Goal: Navigation & Orientation: Find specific page/section

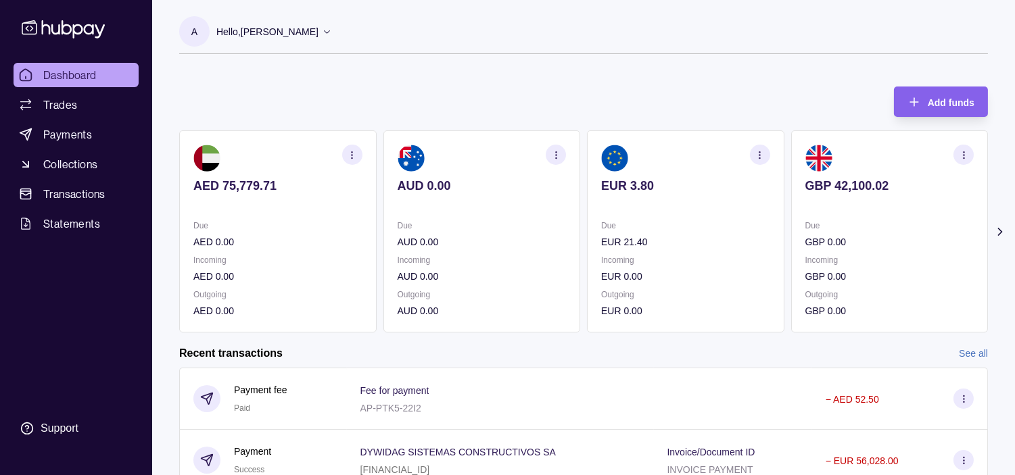
click at [836, 229] on p "Due" at bounding box center [889, 225] width 169 height 15
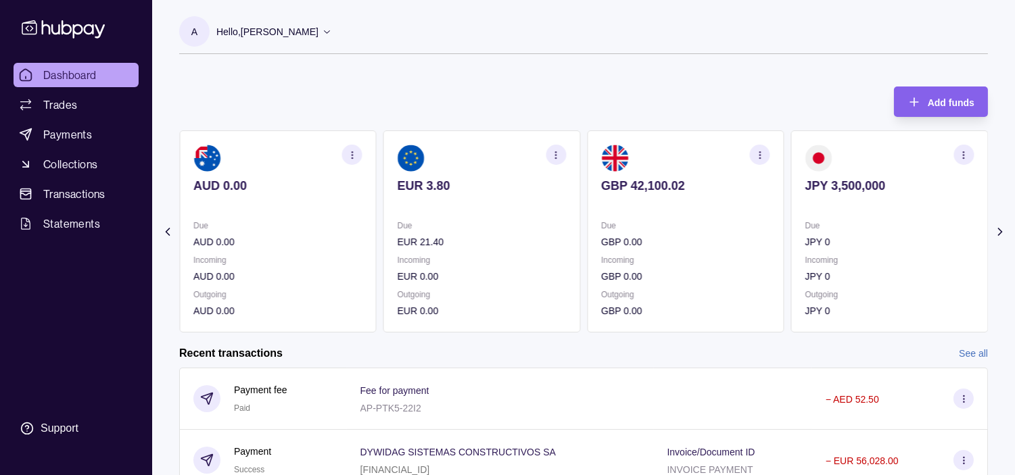
click at [830, 228] on p "Due" at bounding box center [889, 225] width 169 height 15
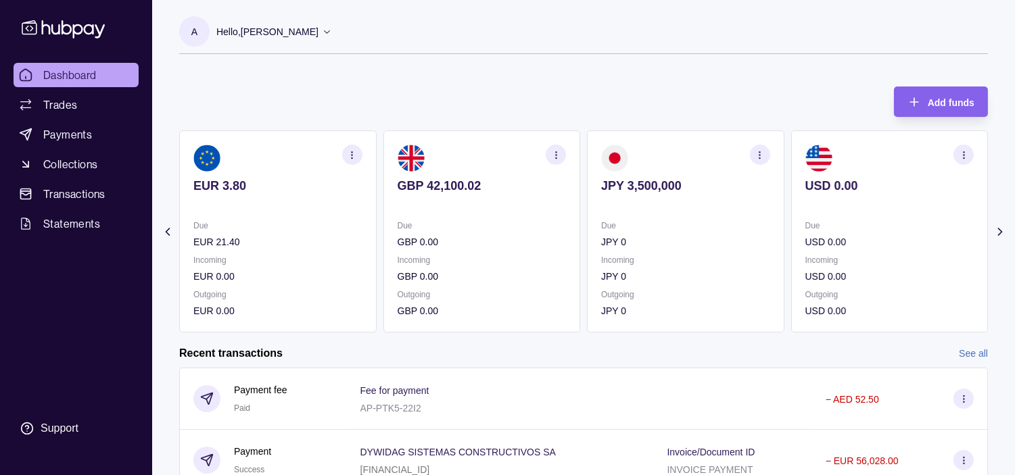
click at [968, 156] on icon "button" at bounding box center [964, 155] width 10 height 10
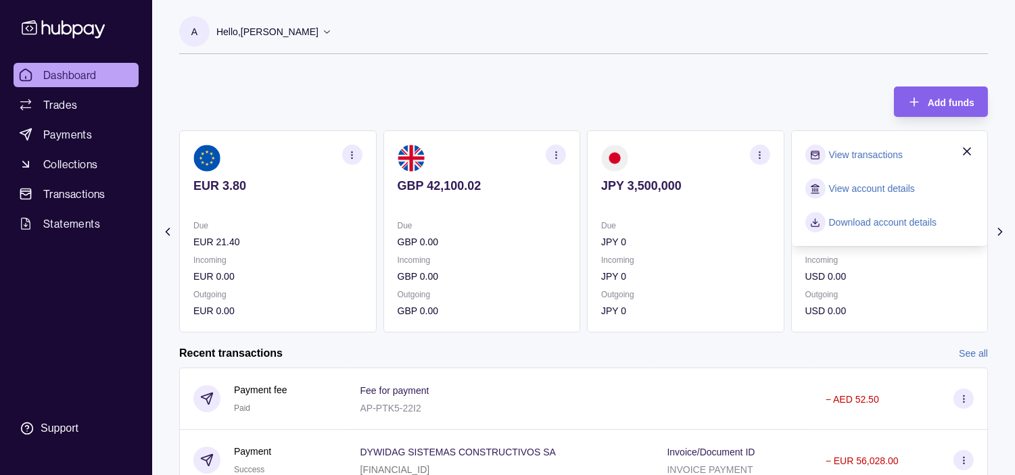
click at [876, 156] on link "View transactions" at bounding box center [866, 154] width 74 height 15
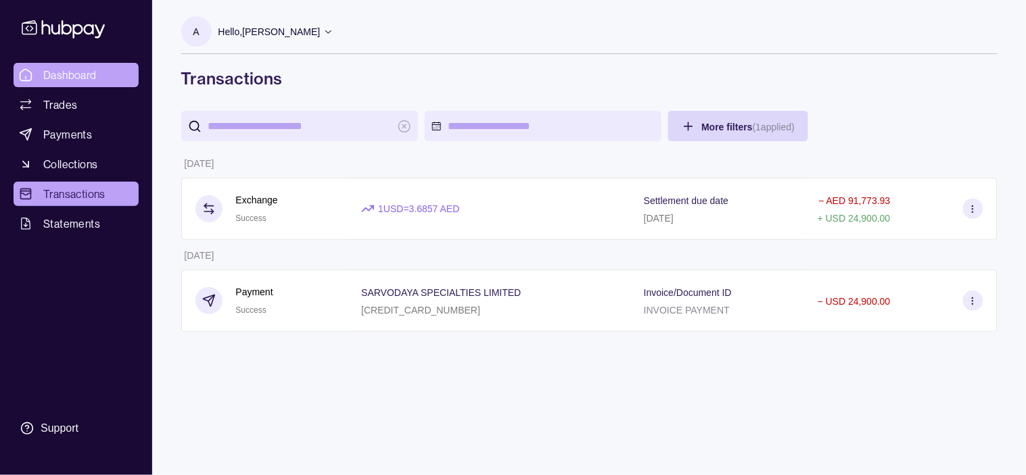
click at [72, 75] on span "Dashboard" at bounding box center [69, 75] width 53 height 16
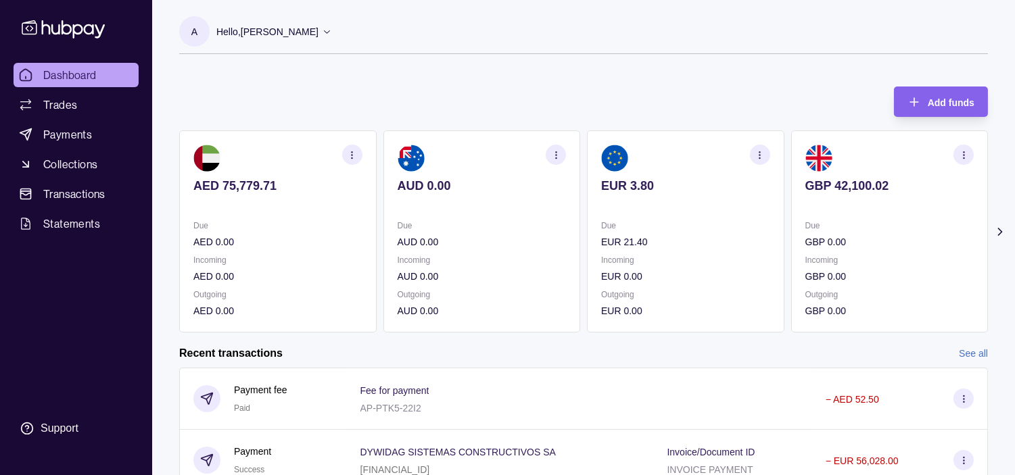
click at [490, 220] on p "Due" at bounding box center [482, 225] width 169 height 15
click at [481, 210] on section "AUD 0.00 Due AUD 0.00 Incoming AUD 0.00 Outgoing AUD 0.00" at bounding box center [481, 231] width 197 height 202
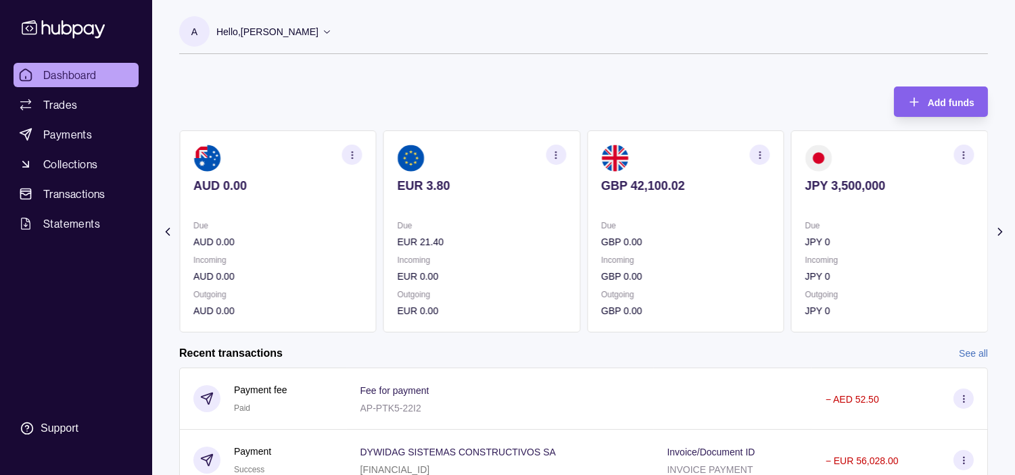
click at [521, 210] on p at bounding box center [482, 204] width 169 height 15
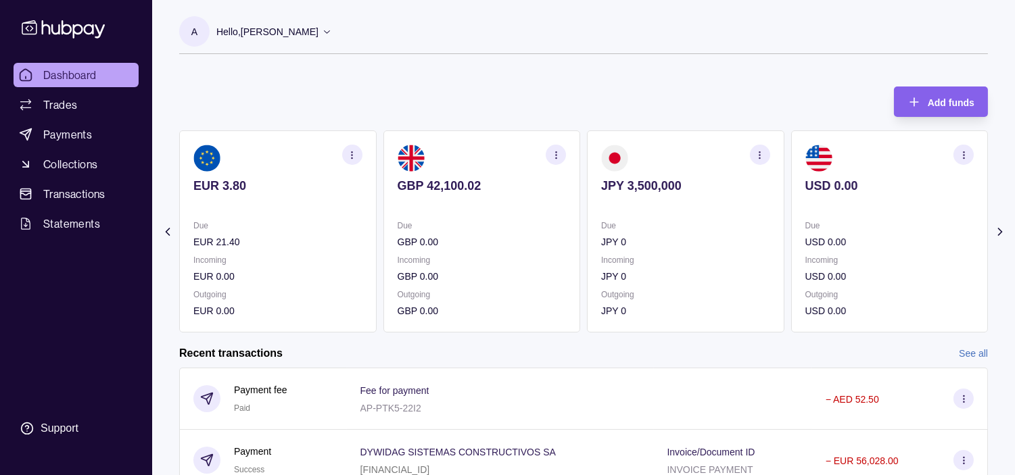
click at [767, 156] on section "button" at bounding box center [760, 155] width 20 height 20
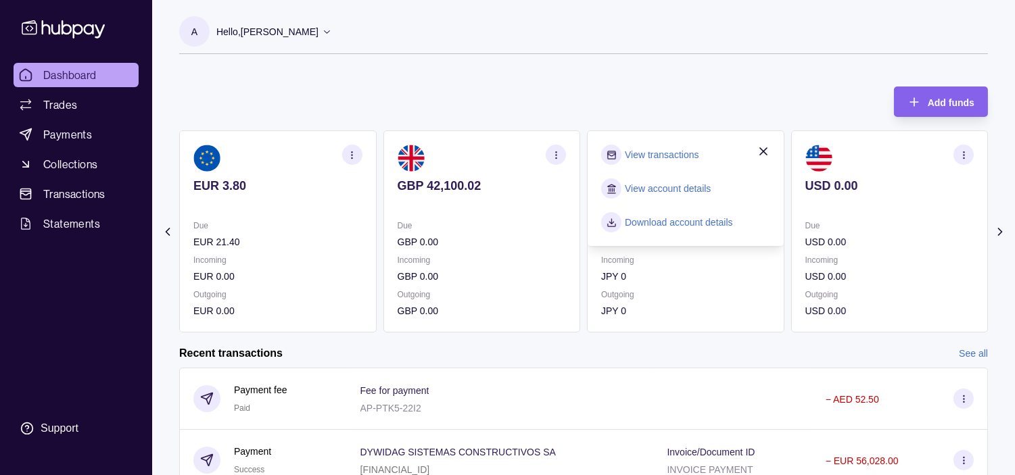
click at [656, 152] on link "View transactions" at bounding box center [662, 154] width 74 height 15
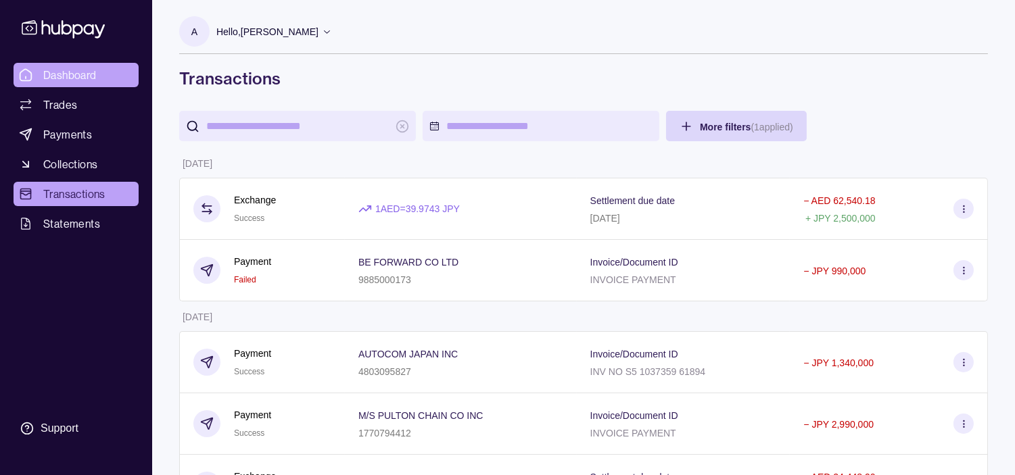
click at [72, 72] on span "Dashboard" at bounding box center [69, 75] width 53 height 16
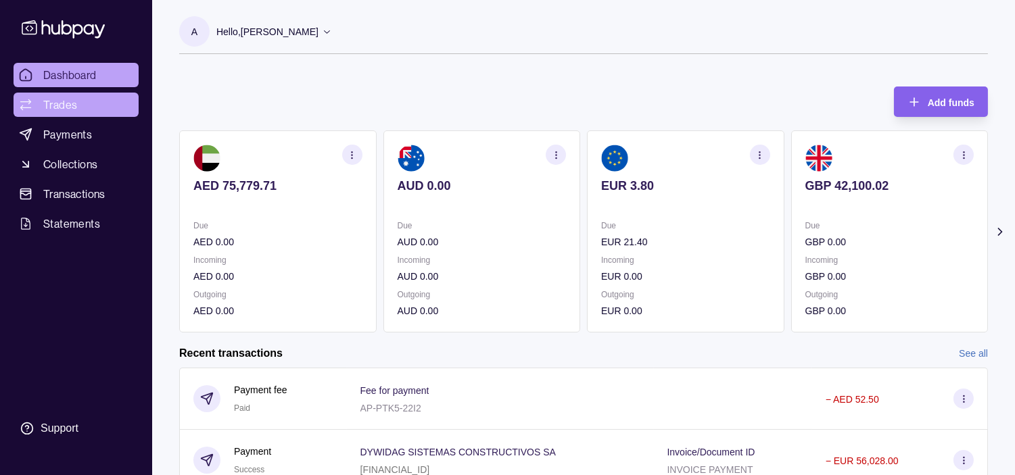
click at [65, 104] on span "Trades" at bounding box center [60, 105] width 34 height 16
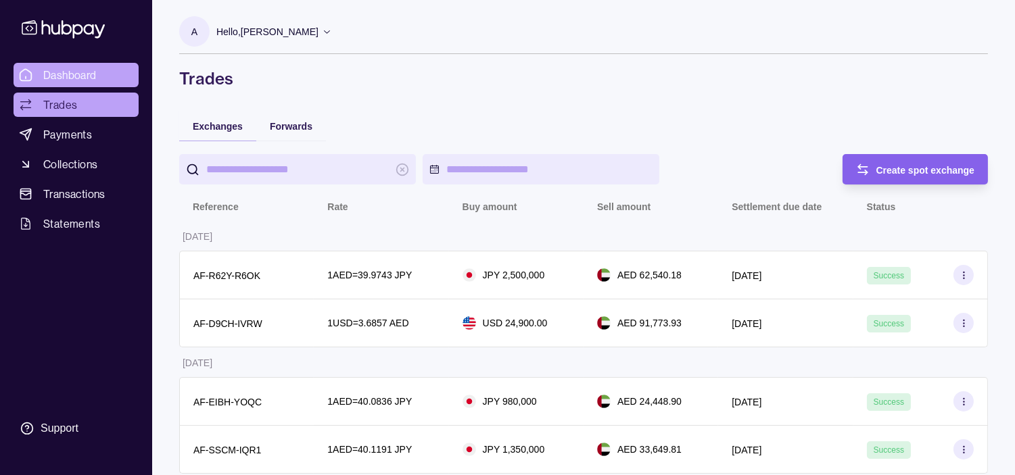
click at [70, 75] on span "Dashboard" at bounding box center [69, 75] width 53 height 16
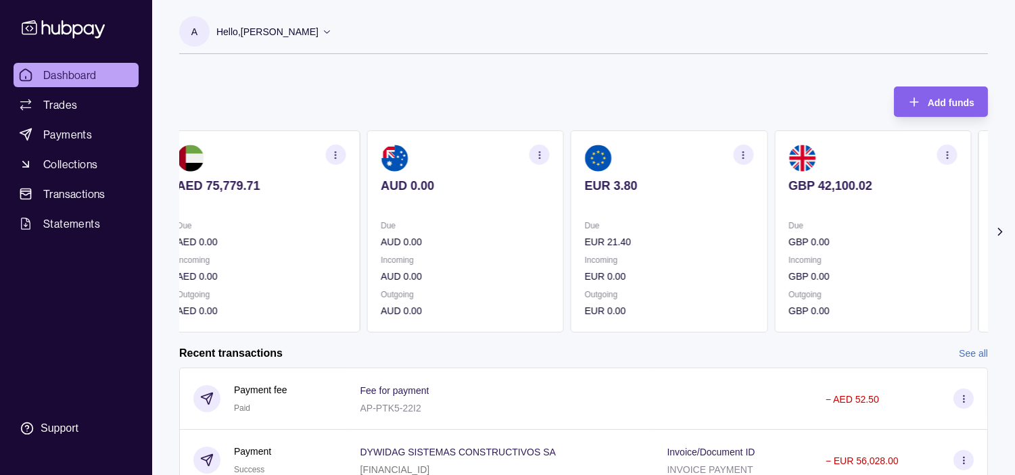
click at [859, 230] on p "Due" at bounding box center [872, 225] width 169 height 15
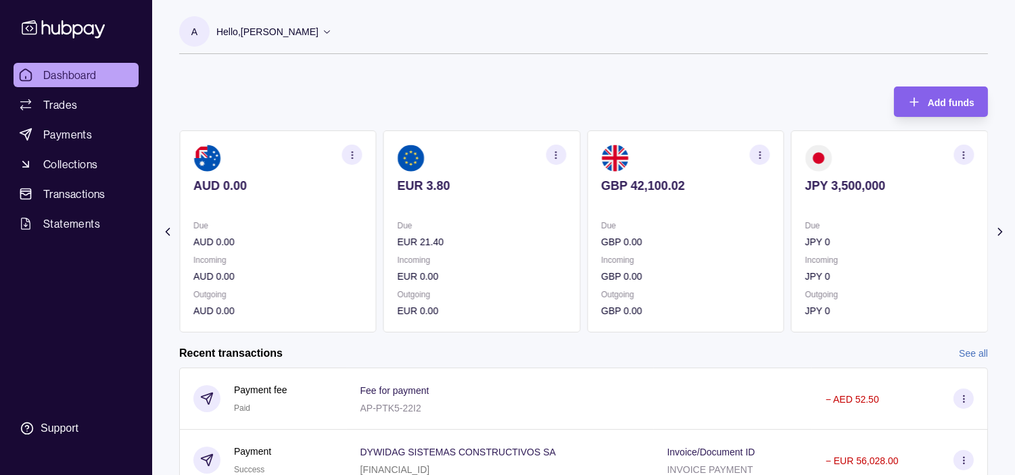
click at [840, 224] on p "Due" at bounding box center [889, 225] width 169 height 15
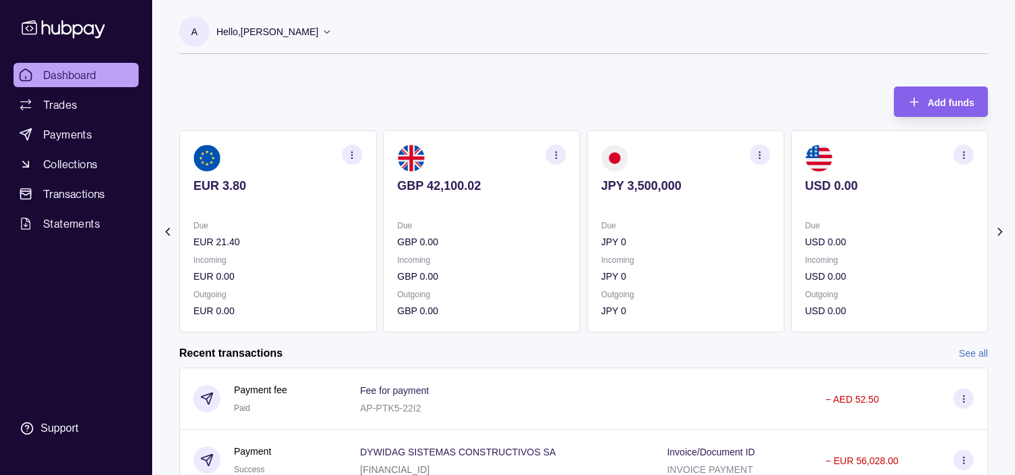
click at [842, 224] on p "Due" at bounding box center [889, 225] width 169 height 15
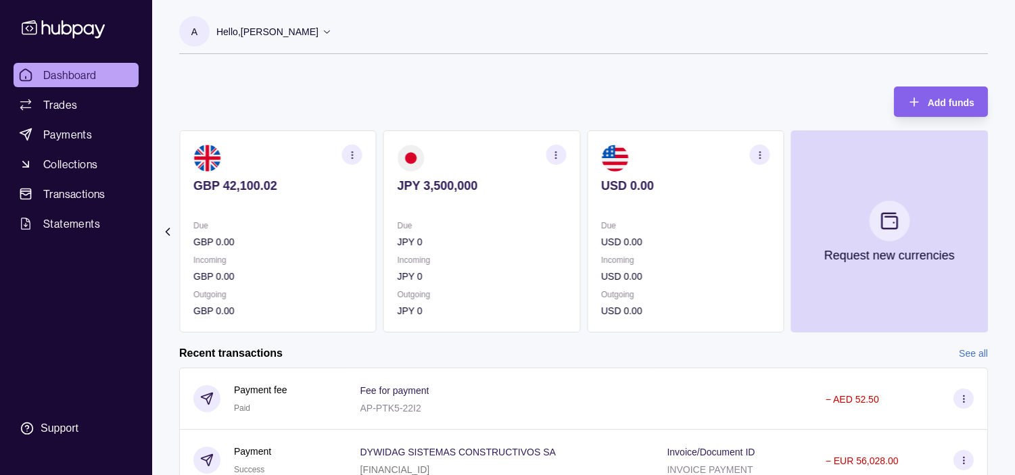
click at [726, 237] on p "USD 0.00" at bounding box center [685, 242] width 169 height 15
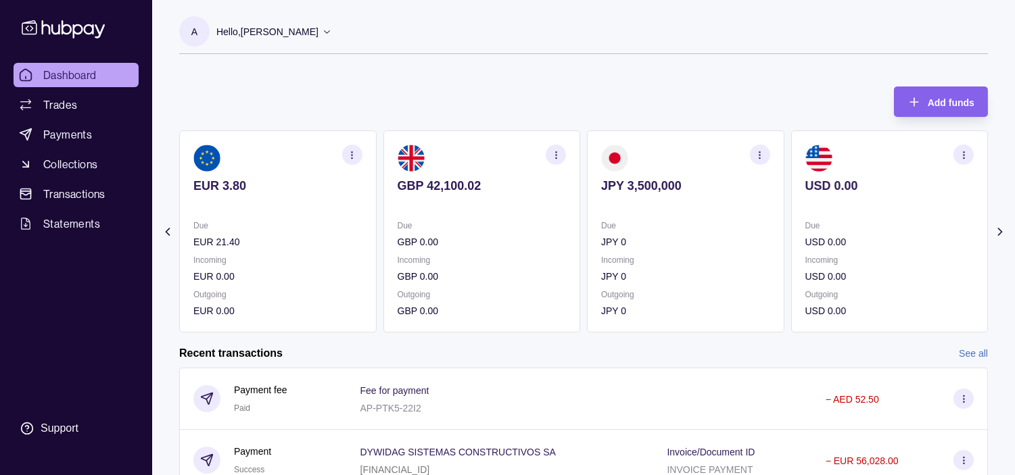
click at [711, 226] on div "Due JPY 0" at bounding box center [685, 233] width 169 height 31
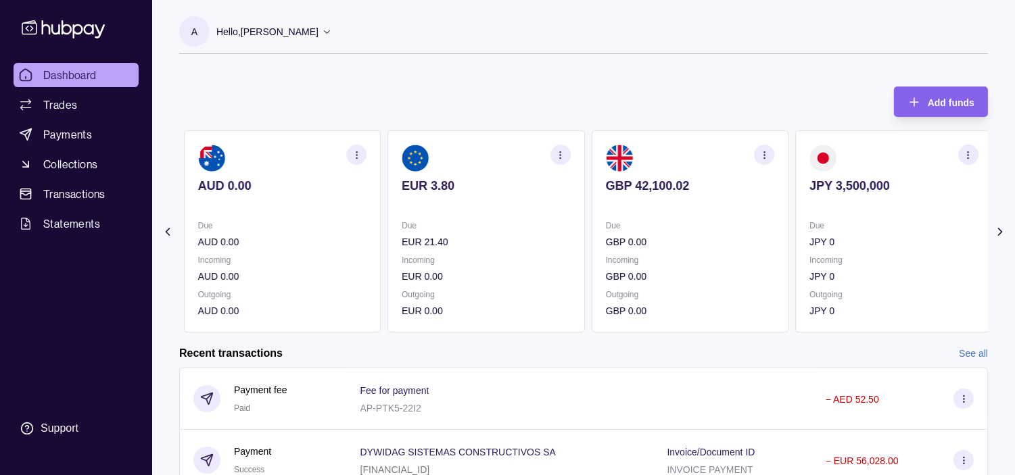
click at [721, 223] on p "Due" at bounding box center [690, 225] width 169 height 15
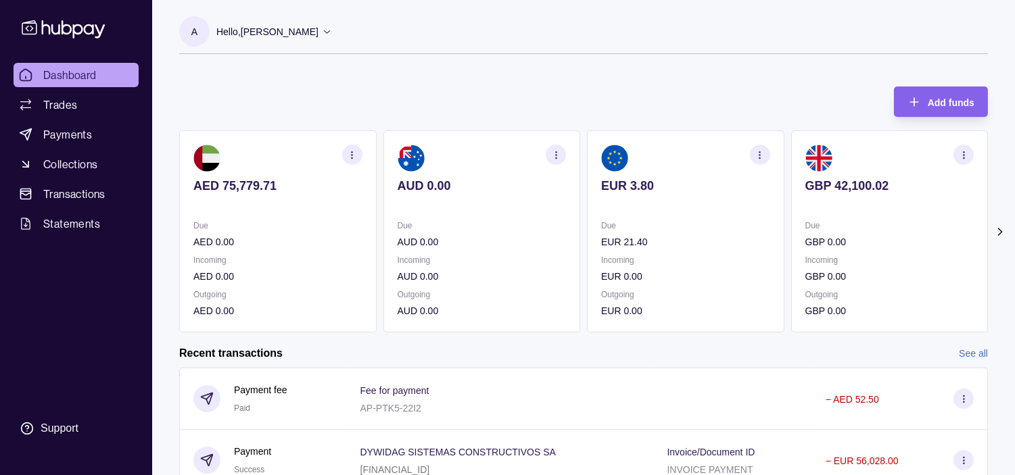
click at [719, 224] on p "Due" at bounding box center [685, 225] width 169 height 15
click at [85, 105] on link "Trades" at bounding box center [76, 105] width 125 height 24
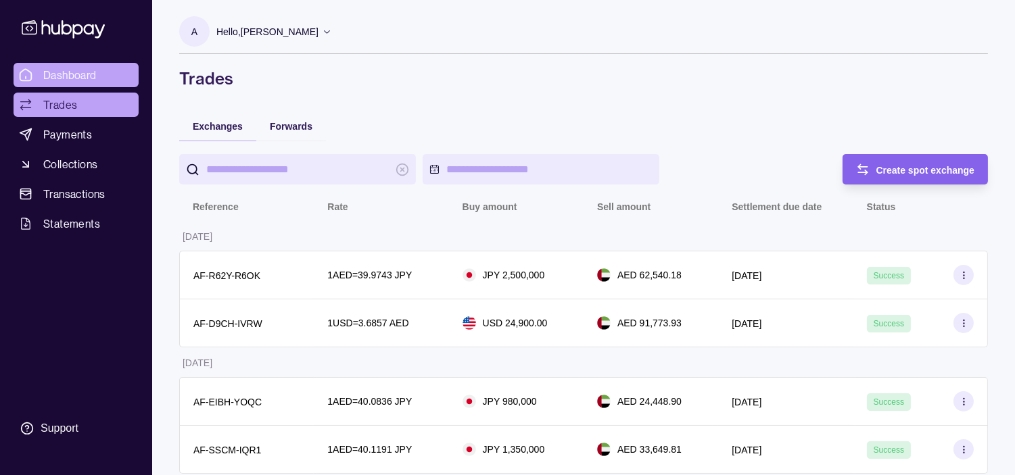
click at [92, 72] on span "Dashboard" at bounding box center [69, 75] width 53 height 16
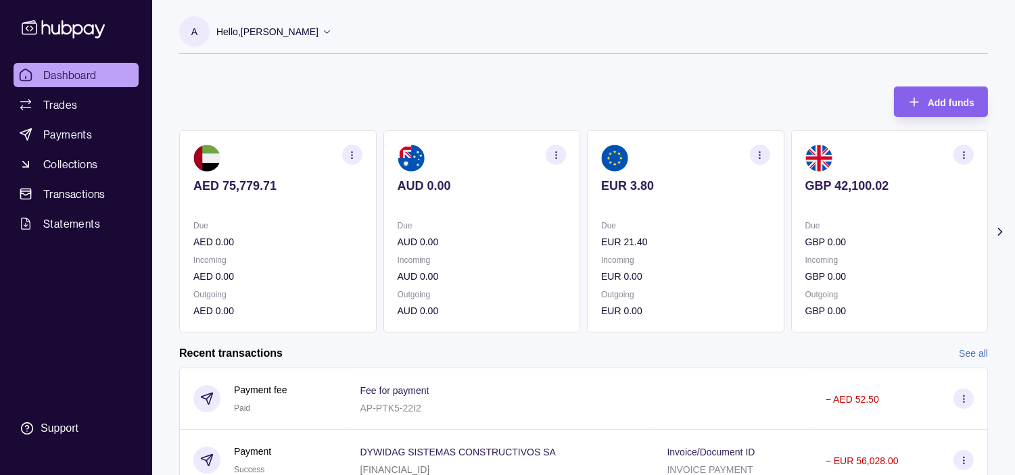
click at [719, 241] on p "EUR 21.40" at bounding box center [685, 242] width 169 height 15
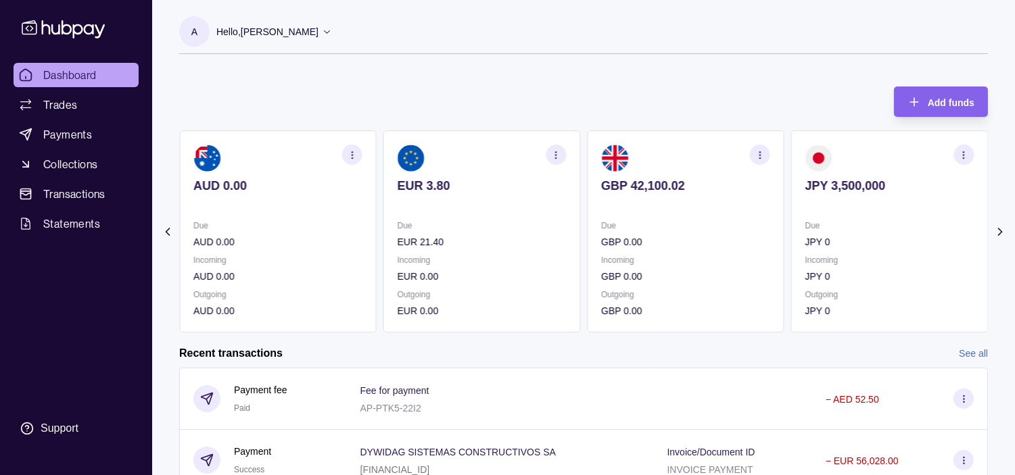
click at [377, 218] on section "AUD 0.00 Due AUD 0.00 Incoming AUD 0.00 Outgoing AUD 0.00" at bounding box center [277, 231] width 197 height 202
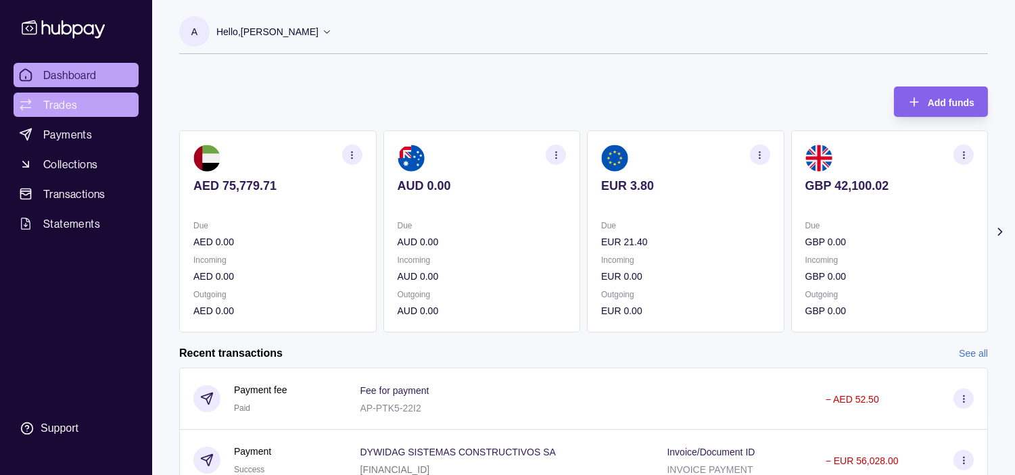
click at [79, 110] on link "Trades" at bounding box center [76, 105] width 125 height 24
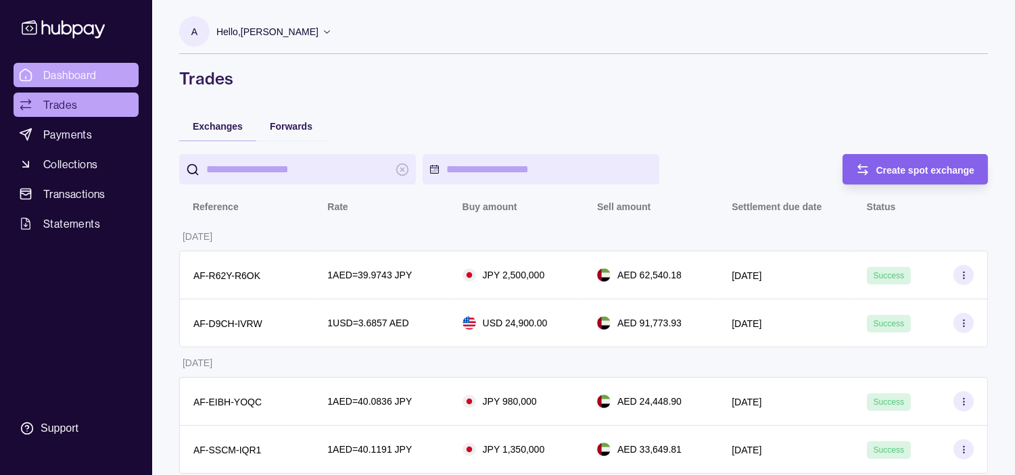
click at [85, 69] on span "Dashboard" at bounding box center [69, 75] width 53 height 16
